Goal: Information Seeking & Learning: Learn about a topic

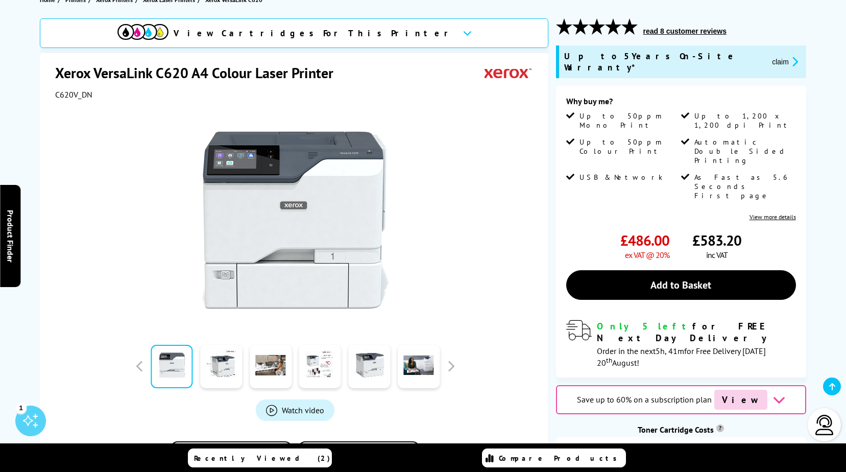
scroll to position [153, 0]
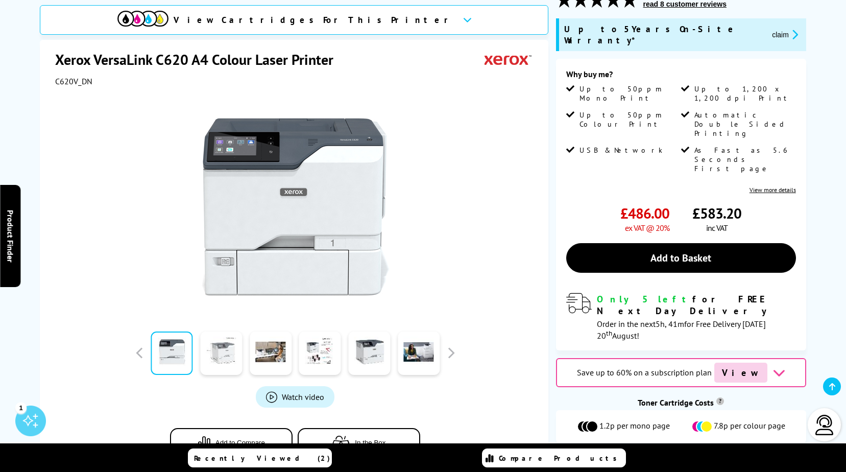
click at [226, 345] on link at bounding box center [221, 352] width 42 height 43
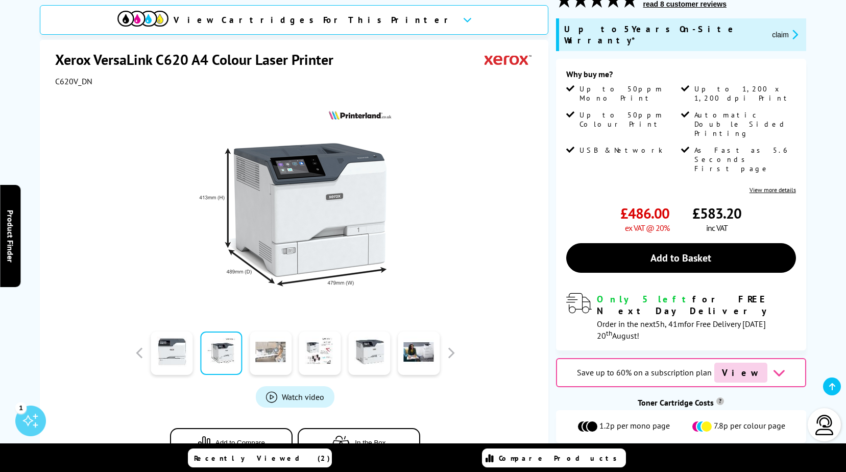
click at [277, 338] on link at bounding box center [271, 352] width 42 height 43
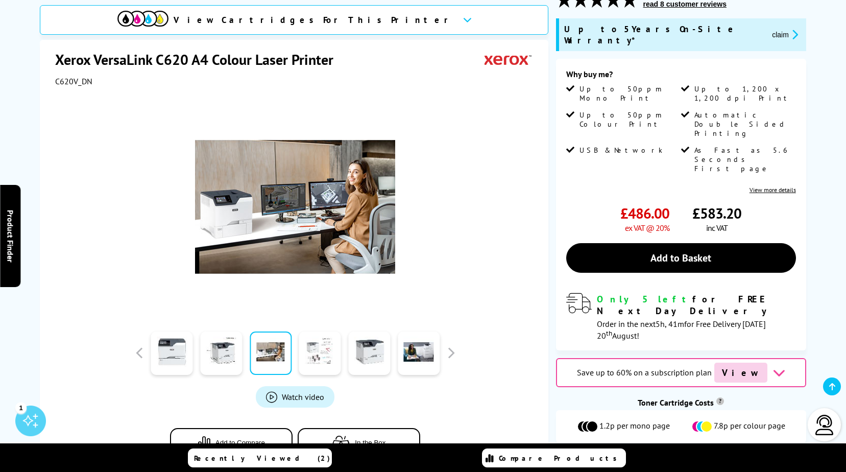
click at [326, 338] on link at bounding box center [320, 352] width 42 height 43
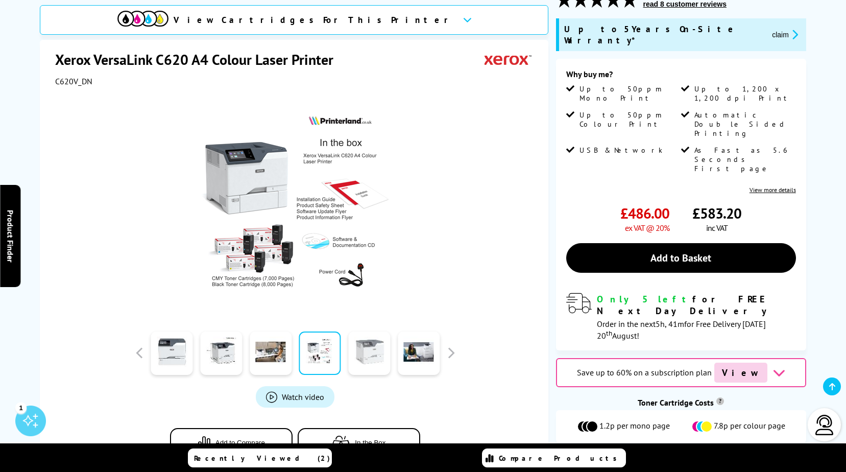
click at [369, 341] on link at bounding box center [369, 352] width 42 height 43
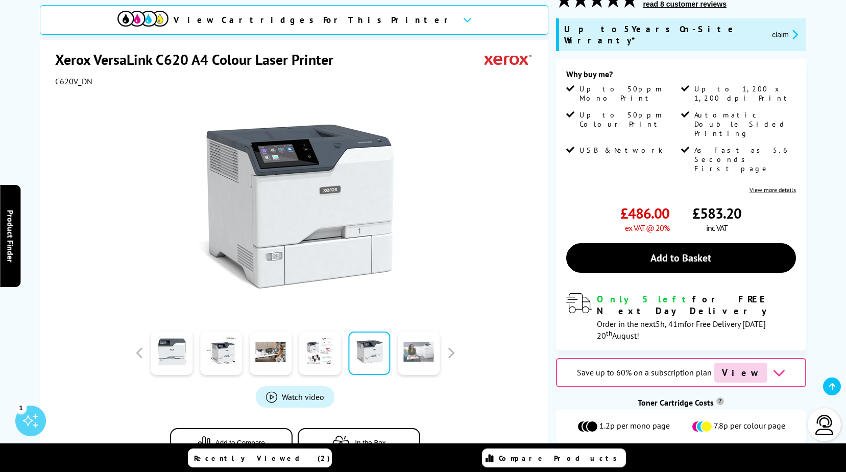
click at [424, 342] on link at bounding box center [419, 352] width 42 height 43
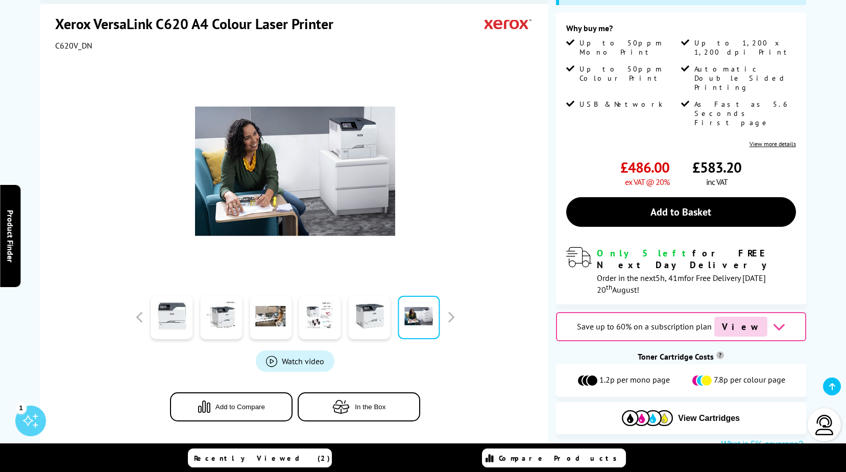
scroll to position [204, 0]
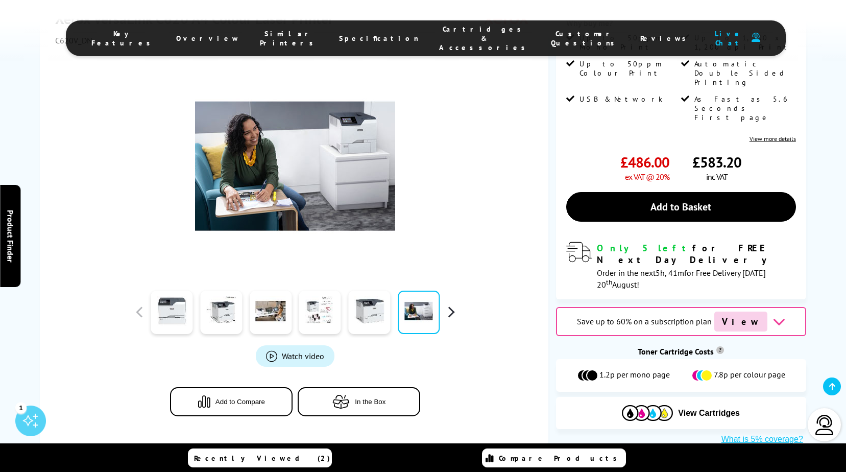
click at [451, 304] on button "button" at bounding box center [450, 311] width 15 height 15
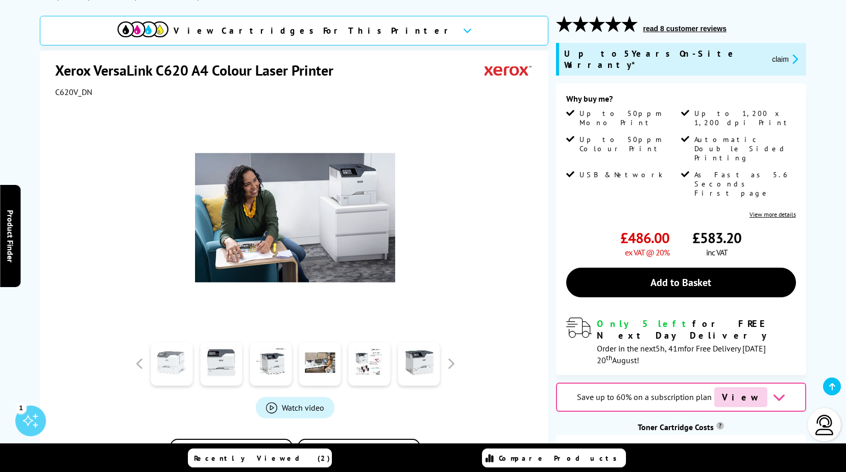
scroll to position [153, 0]
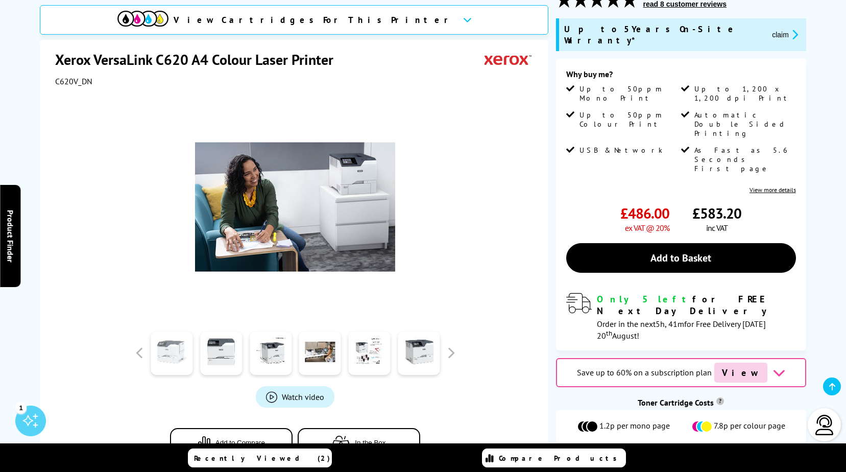
click at [175, 342] on link at bounding box center [172, 352] width 42 height 43
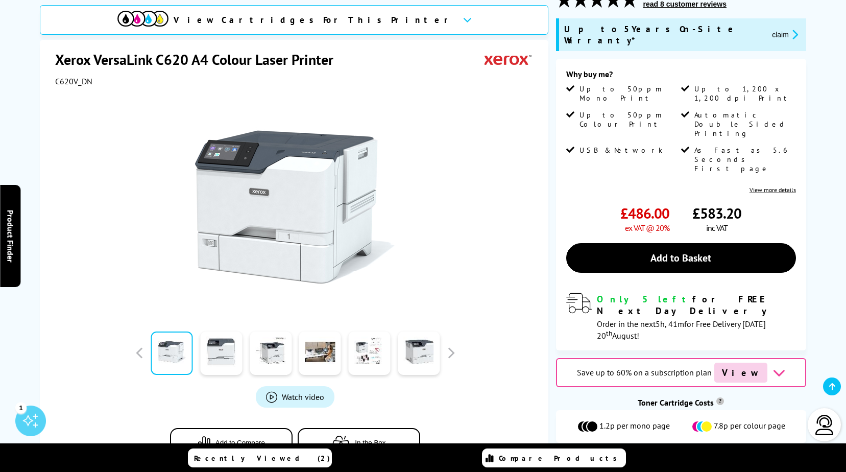
click at [297, 392] on span "Watch video" at bounding box center [303, 397] width 42 height 10
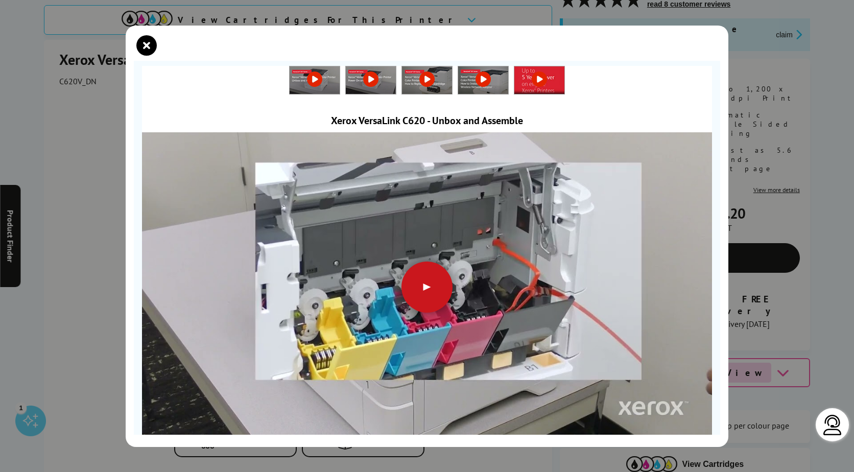
click at [418, 286] on div at bounding box center [426, 287] width 51 height 51
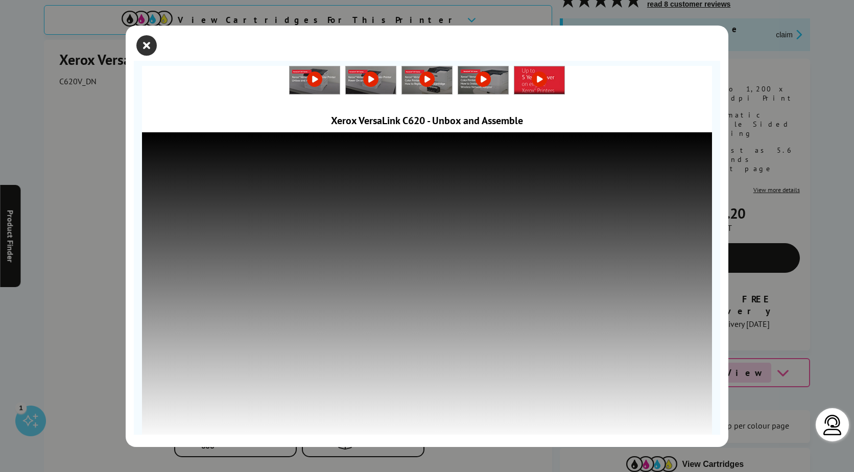
click at [144, 45] on icon "close modal" at bounding box center [146, 45] width 20 height 20
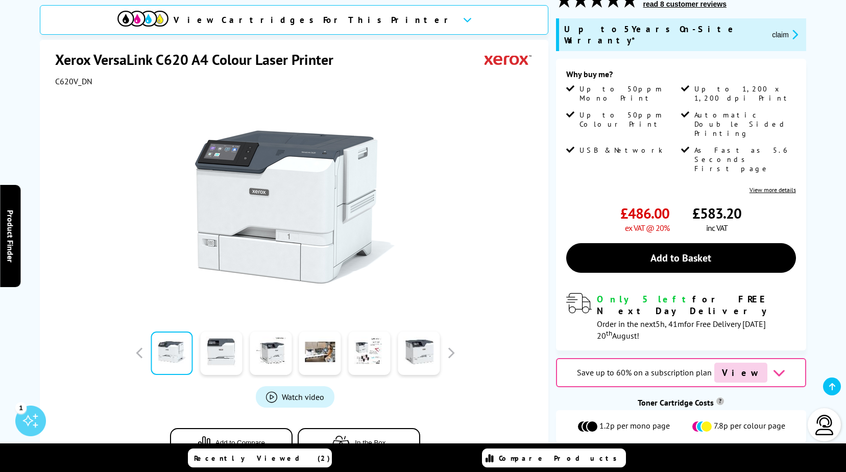
scroll to position [102, 0]
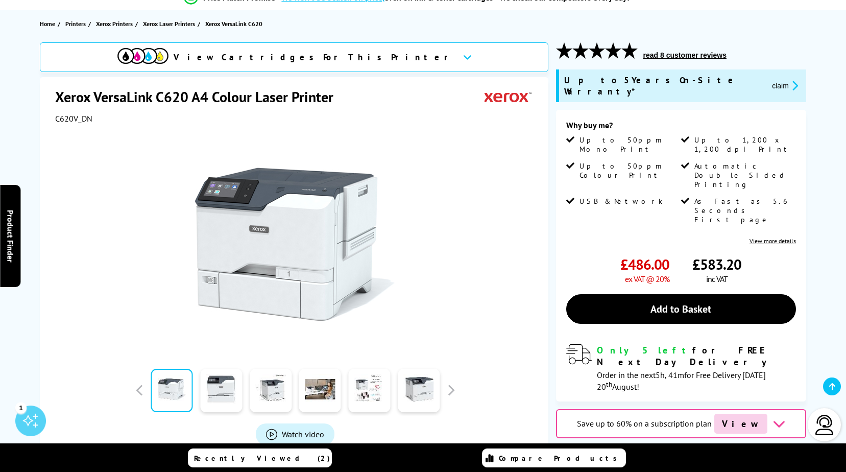
click at [775, 237] on link "View more details" at bounding box center [773, 241] width 46 height 8
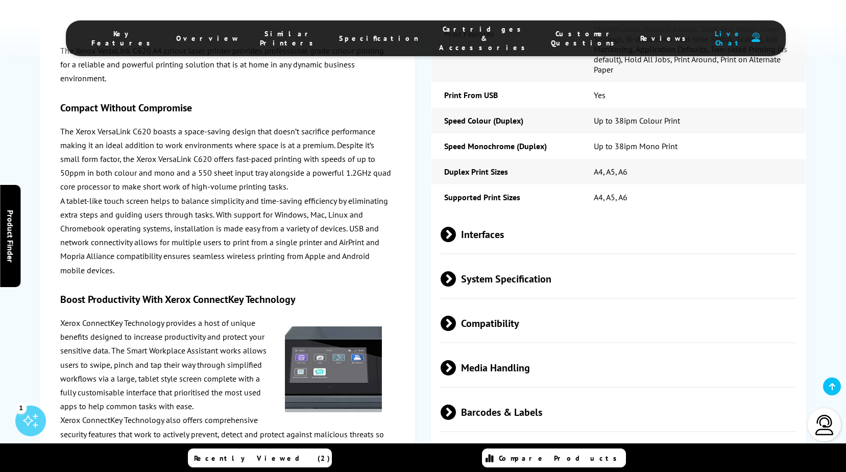
scroll to position [2412, 0]
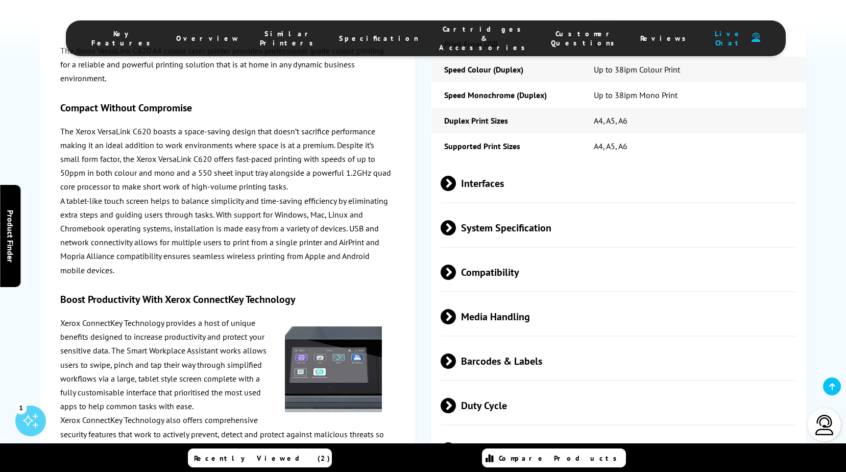
click at [539, 342] on span "Barcodes & Labels" at bounding box center [619, 361] width 356 height 38
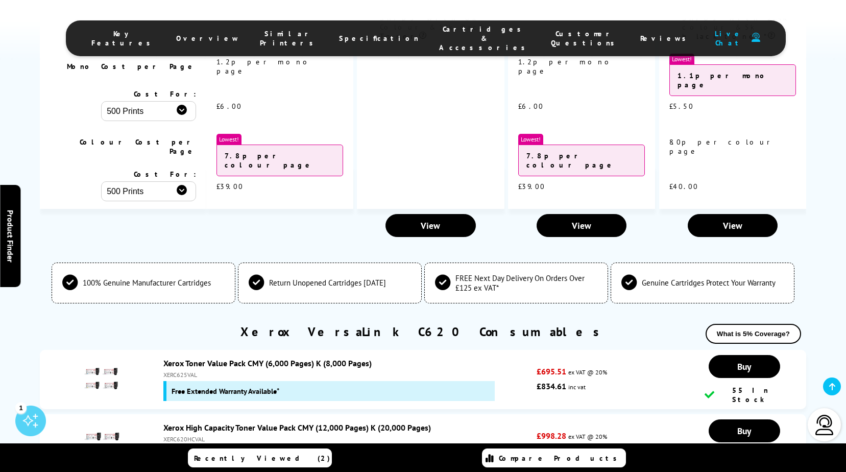
scroll to position [3331, 0]
